Goal: Transaction & Acquisition: Subscribe to service/newsletter

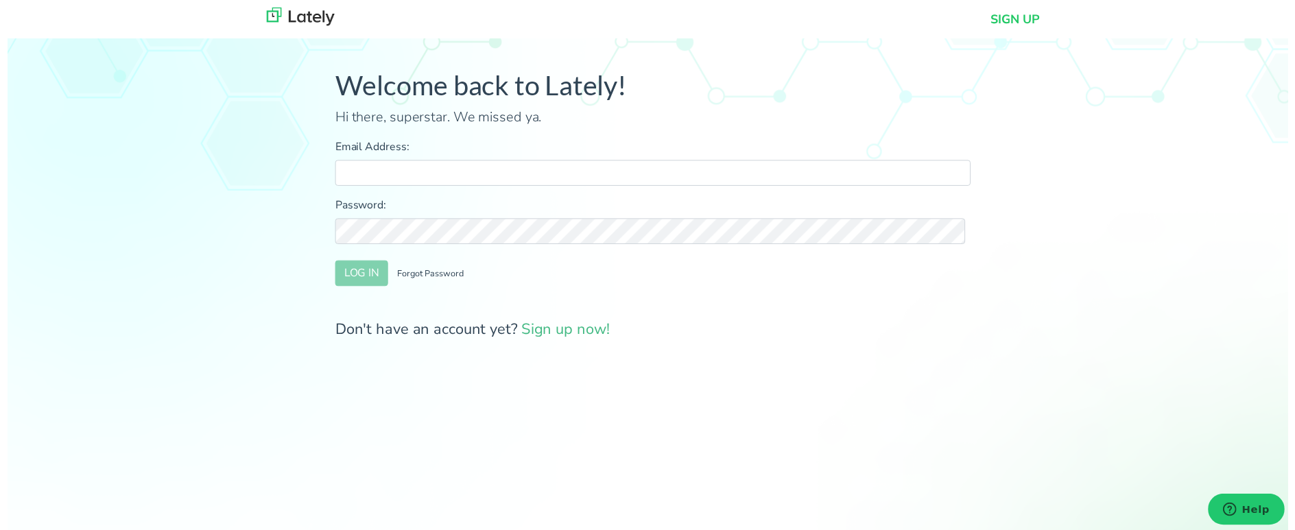
click at [571, 331] on link "Sign up now!" at bounding box center [564, 333] width 90 height 21
